Goal: Communication & Community: Answer question/provide support

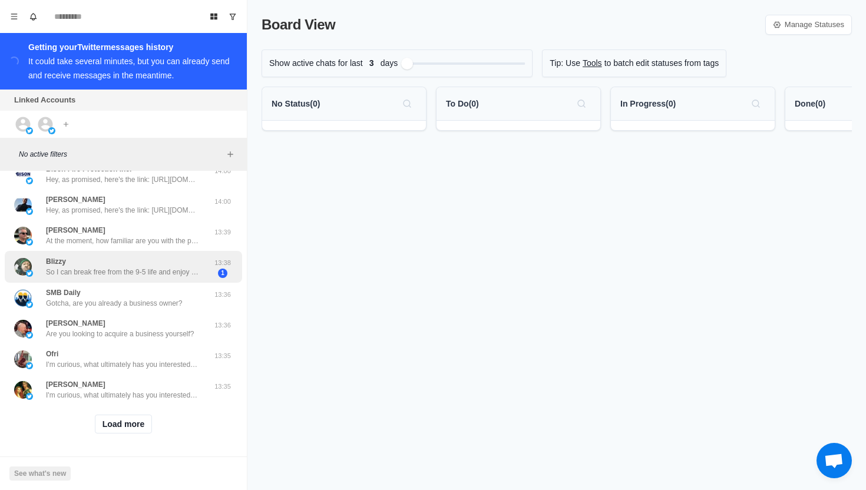
scroll to position [373, 0]
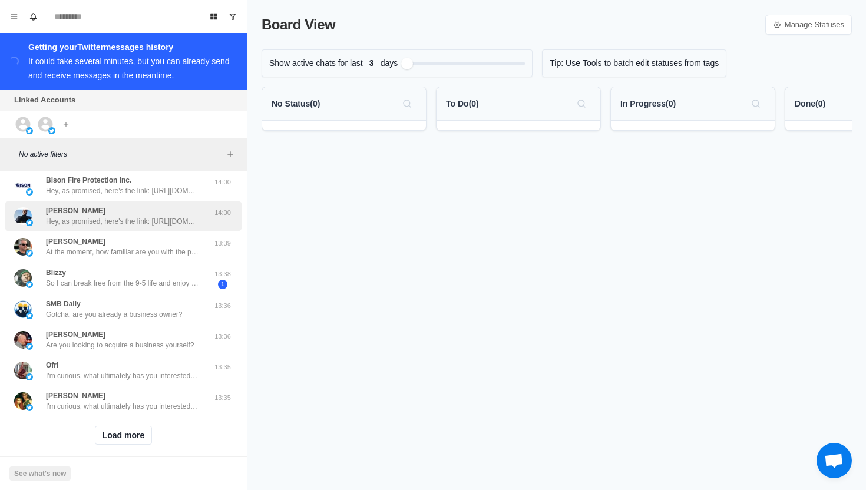
click at [117, 207] on div "[PERSON_NAME], as promised, here's the link: [URL][DOMAIN_NAME] P.S.: If you wa…" at bounding box center [122, 216] width 153 height 21
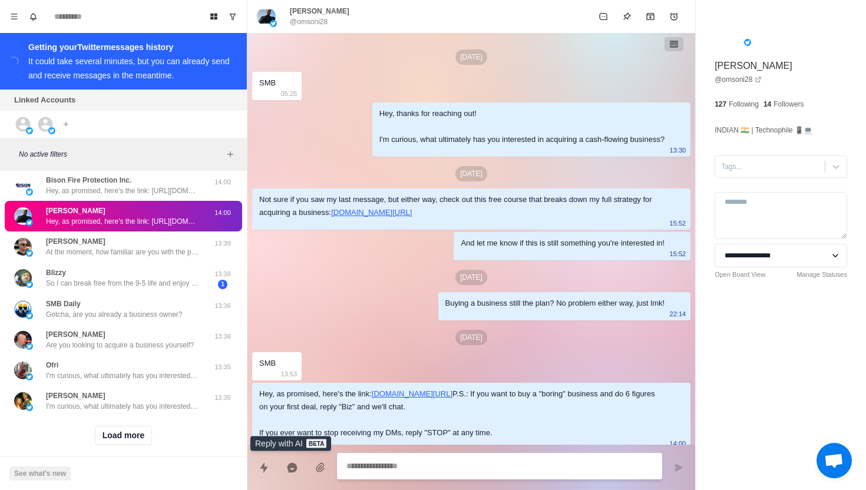
scroll to position [34, 0]
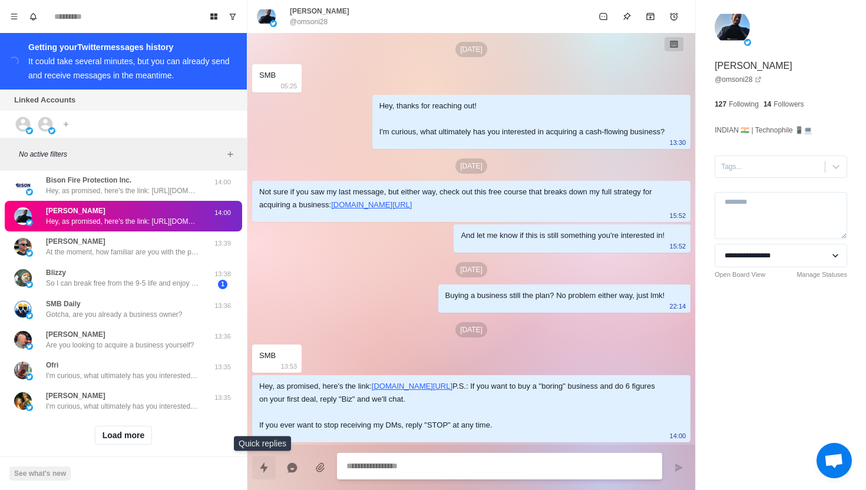
click at [256, 465] on button "Quick replies" at bounding box center [264, 468] width 24 height 24
type textarea "*"
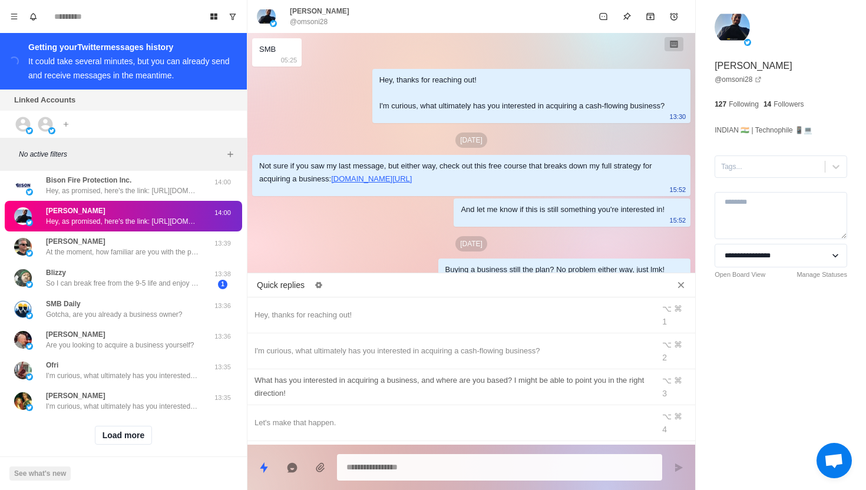
click at [340, 374] on div "What has you interested in acquiring a business, and where are you based? I mig…" at bounding box center [451, 387] width 392 height 26
type textarea "**********"
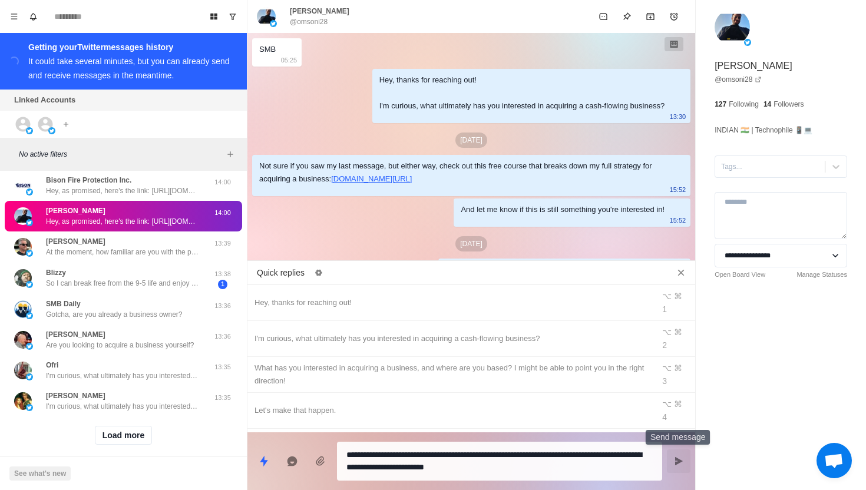
click at [674, 463] on icon "Send message" at bounding box center [678, 461] width 9 height 9
type textarea "*"
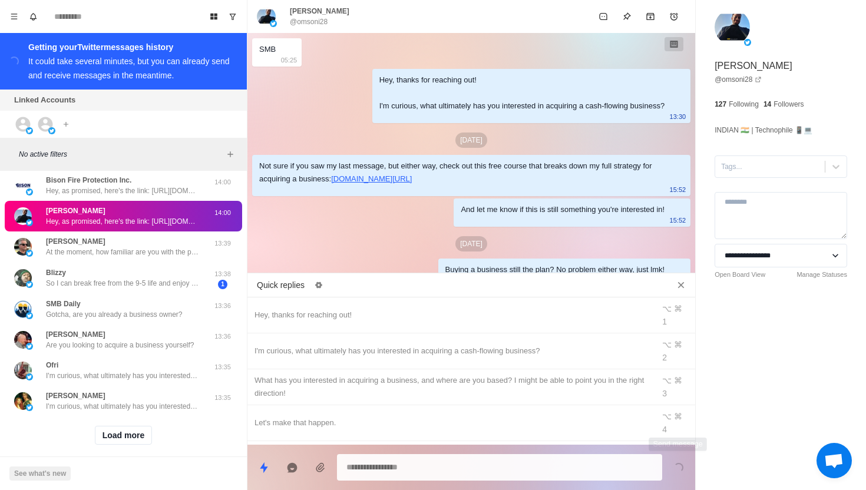
scroll to position [244, 0]
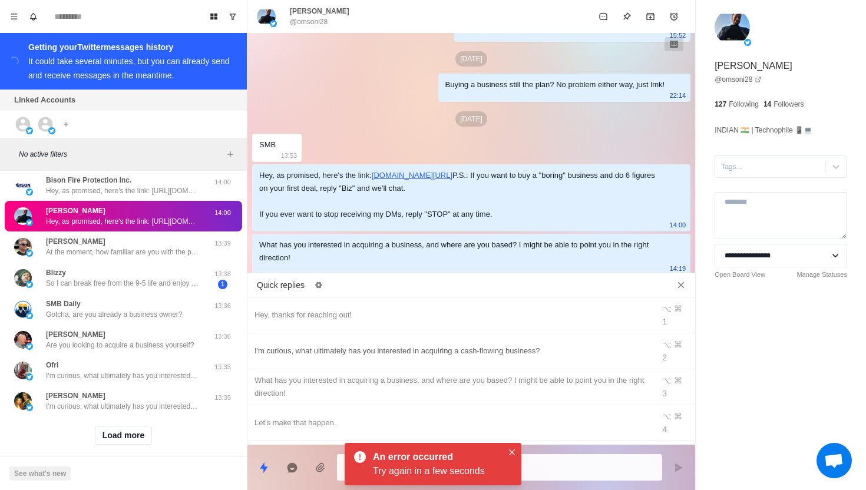
type textarea "*"
